Goal: Check status

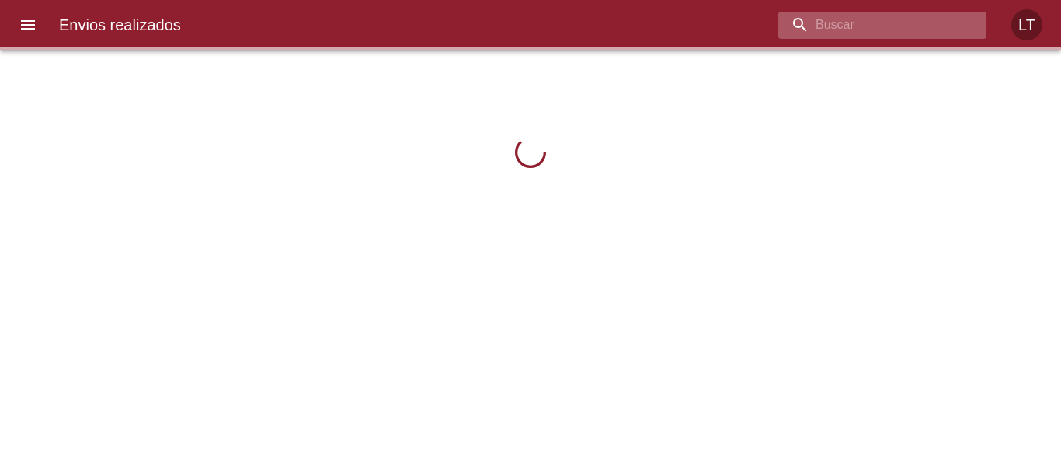
click at [910, 19] on input "buscar" at bounding box center [869, 25] width 182 height 27
paste input "9413045"
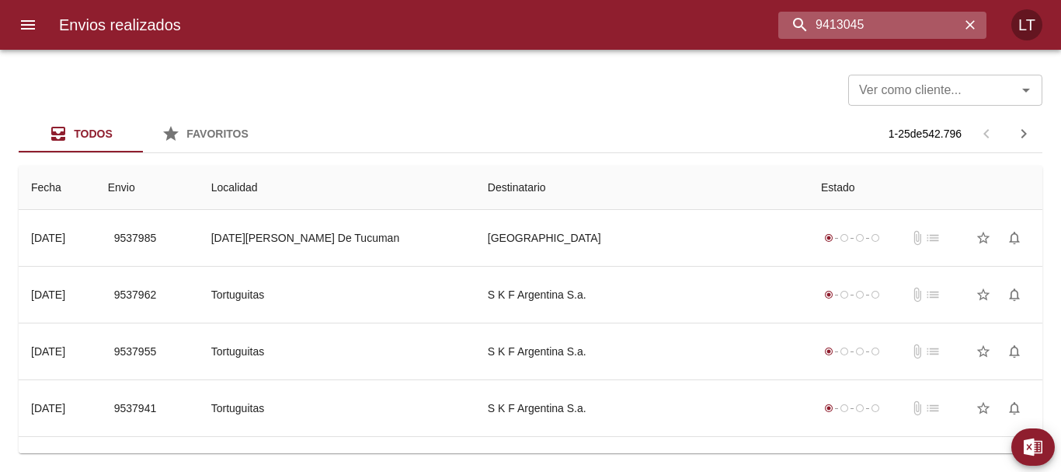
type input "9413045"
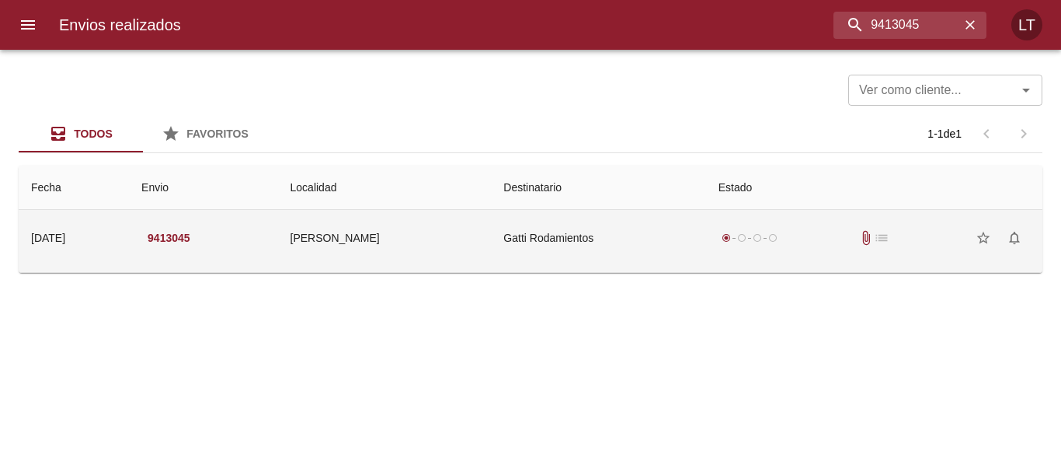
click at [545, 256] on td "Gatti Rodamientos" at bounding box center [598, 238] width 214 height 56
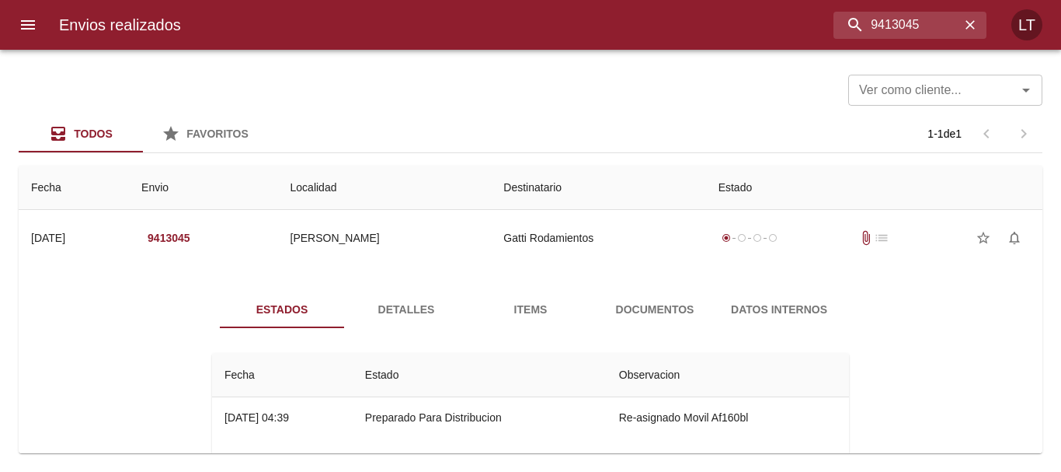
click at [653, 295] on button "Documentos" at bounding box center [655, 309] width 124 height 37
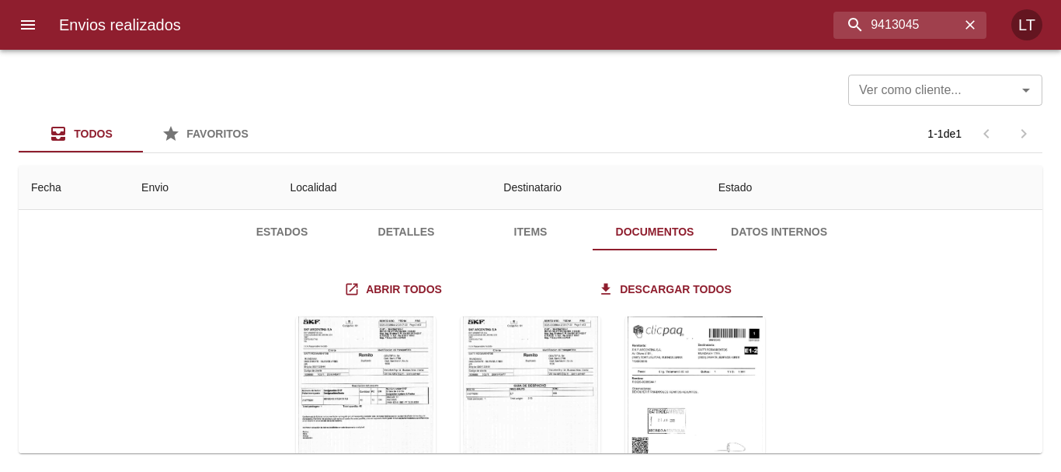
scroll to position [155, 0]
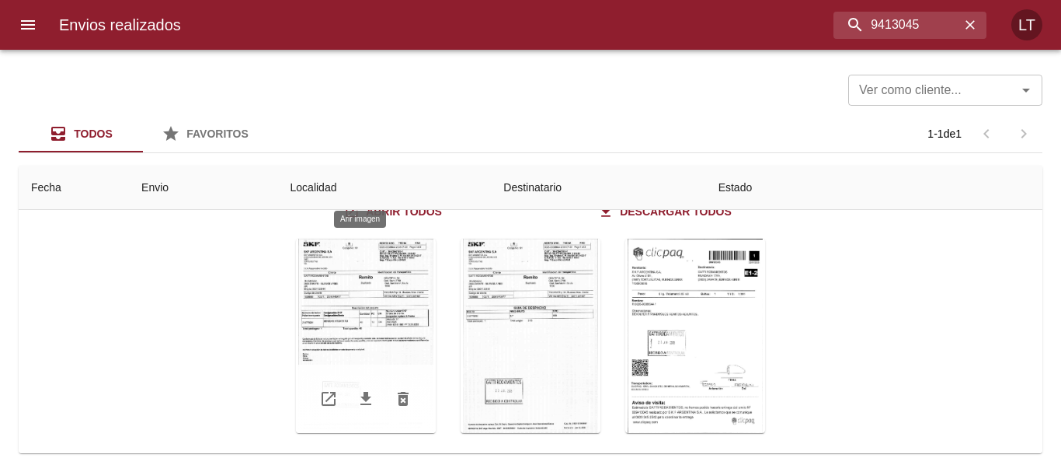
click at [319, 291] on div "Tabla de envíos del cliente" at bounding box center [366, 335] width 140 height 194
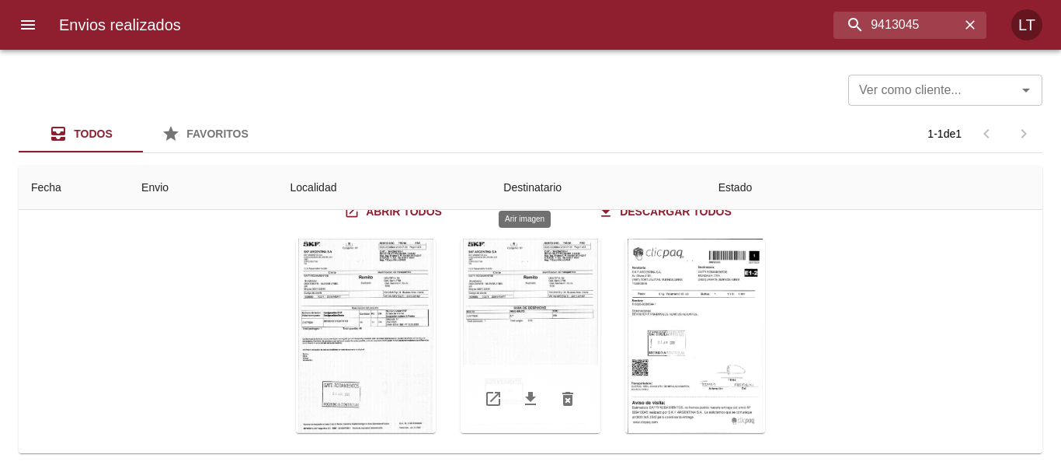
click at [533, 306] on div "Tabla de envíos del cliente" at bounding box center [531, 335] width 140 height 194
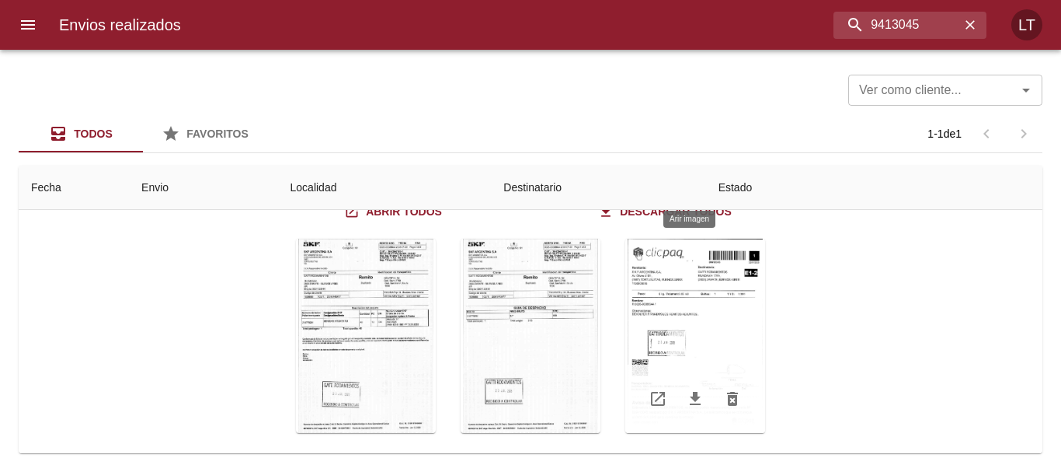
click at [694, 361] on div "Tabla de envíos del cliente" at bounding box center [695, 335] width 140 height 194
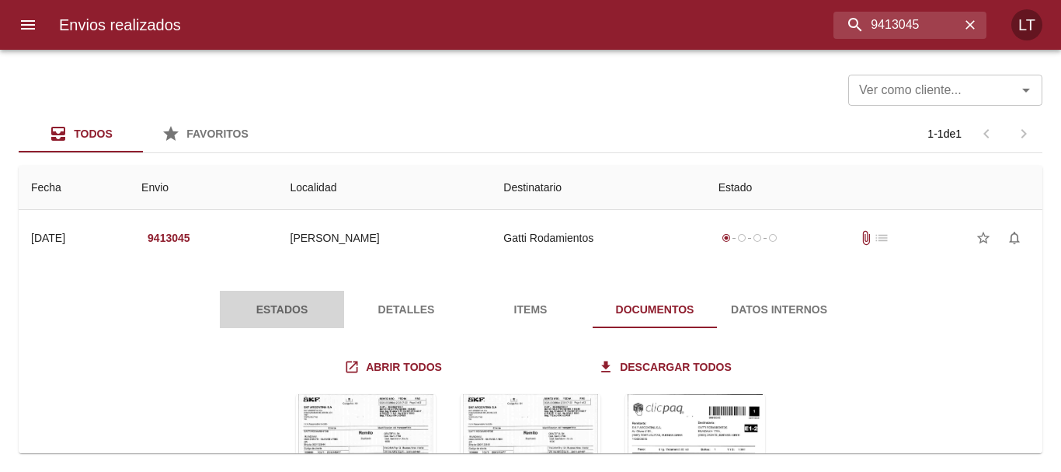
click at [266, 309] on span "Estados" at bounding box center [282, 309] width 106 height 19
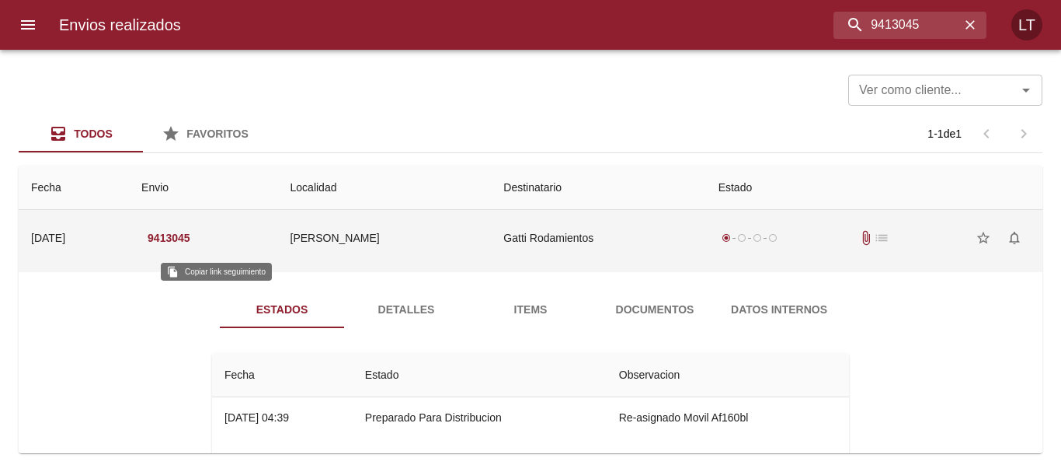
click at [190, 243] on em "9413045" at bounding box center [169, 237] width 43 height 19
click at [129, 244] on td "[DATE] [DATE]" at bounding box center [74, 238] width 110 height 56
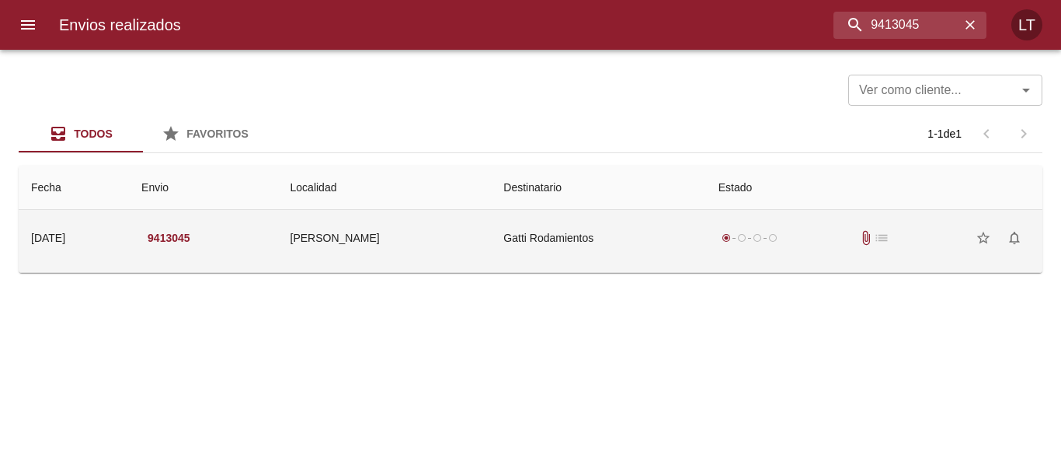
click at [413, 253] on td "[PERSON_NAME]" at bounding box center [385, 238] width 214 height 56
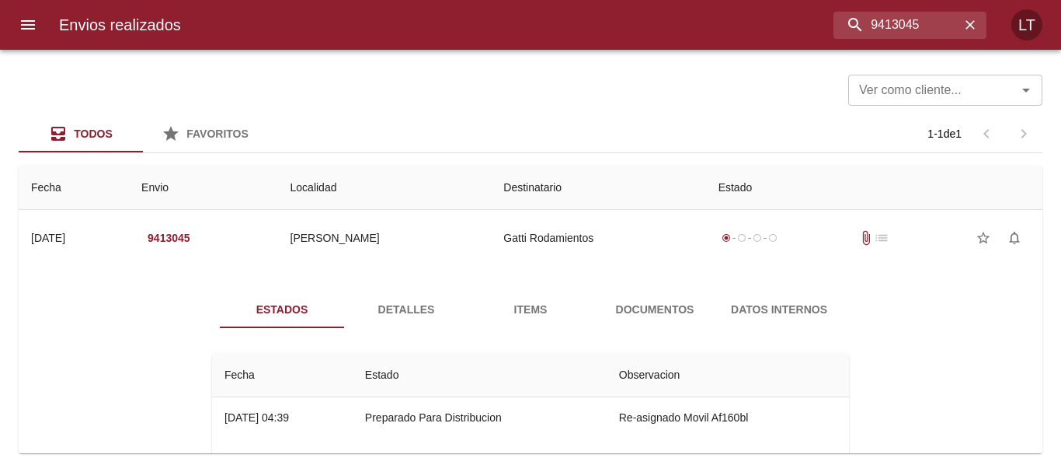
click at [481, 270] on td "Guia : 9413045" at bounding box center [531, 269] width 1024 height 6
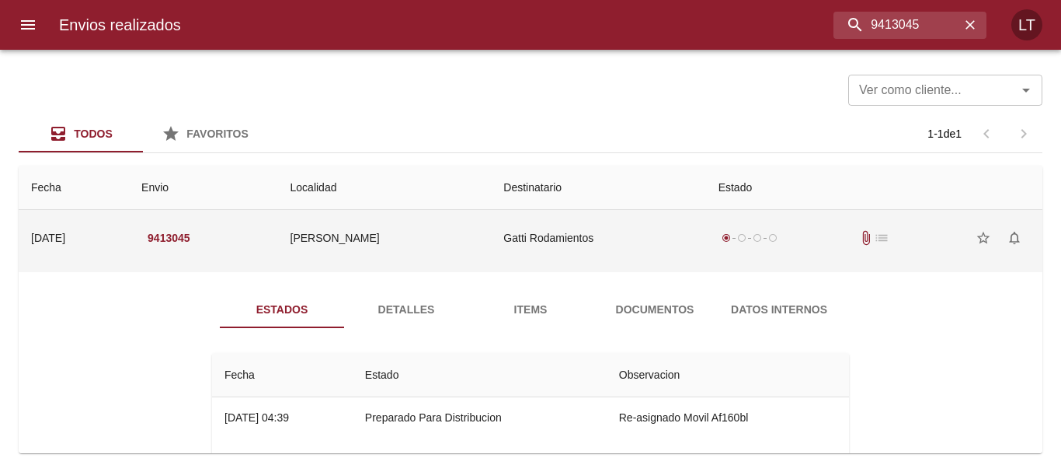
click at [458, 249] on td "[PERSON_NAME]" at bounding box center [385, 238] width 214 height 56
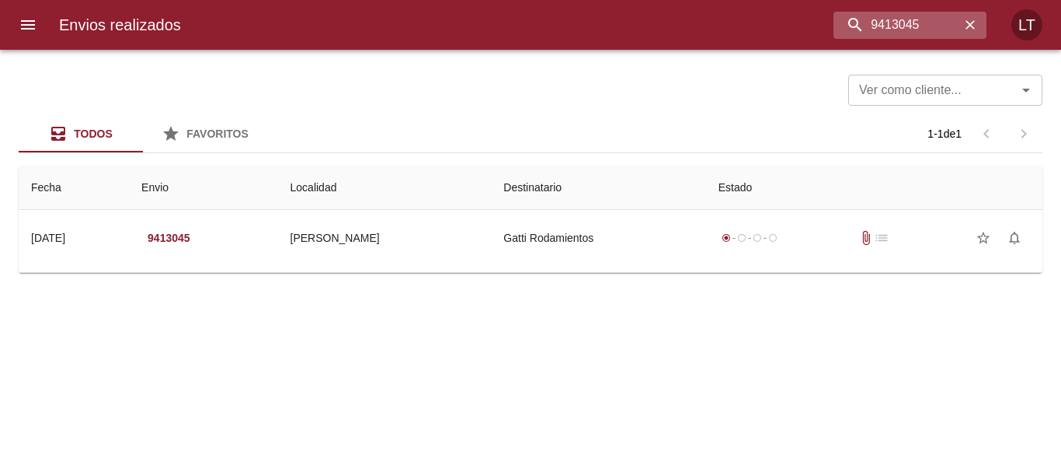
click at [960, 30] on div "9413045" at bounding box center [910, 25] width 153 height 27
click at [963, 26] on icon "button" at bounding box center [971, 25] width 16 height 16
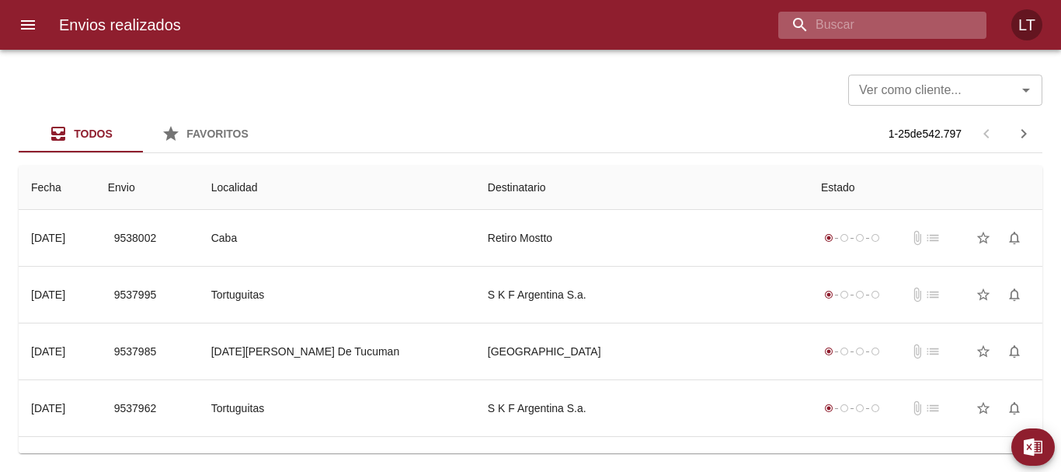
click at [932, 19] on input "buscar" at bounding box center [869, 25] width 182 height 27
type input "9522050"
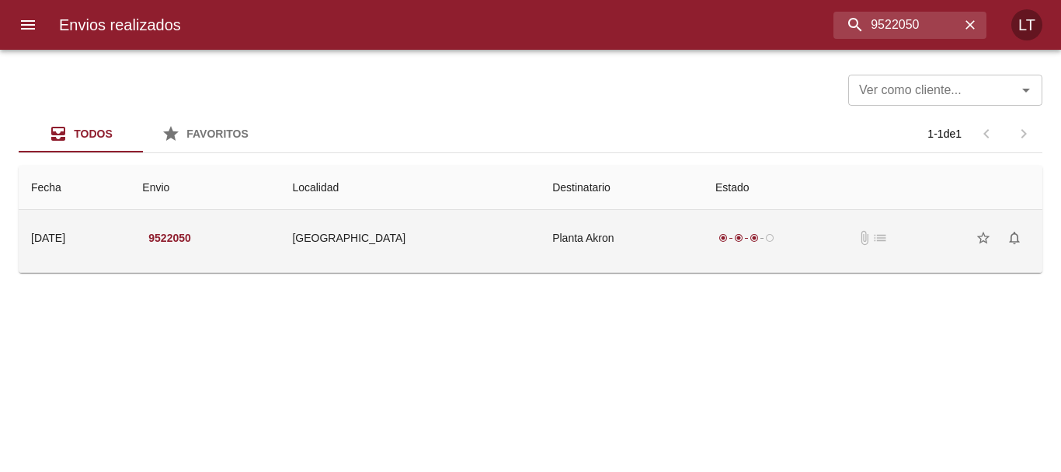
click at [614, 239] on td "Planta Akron" at bounding box center [621, 238] width 163 height 56
